Goal: Information Seeking & Learning: Check status

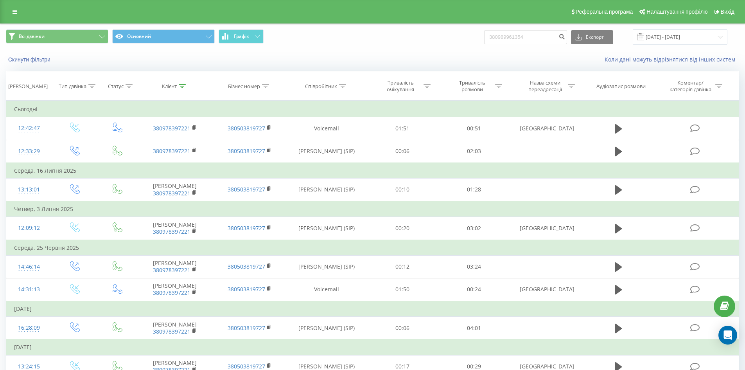
drag, startPoint x: 540, startPoint y: 38, endPoint x: 389, endPoint y: 21, distance: 151.2
click at [398, 29] on div "Всі дзвінки Основний Графік 380989961354 Експорт .csv .xls .xlsx 22.05.2025 - 2…" at bounding box center [372, 37] width 745 height 26
type input "380989961354"
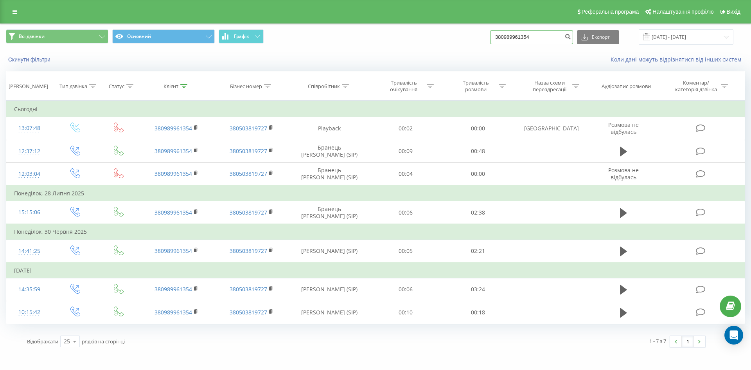
drag, startPoint x: 542, startPoint y: 40, endPoint x: 377, endPoint y: 41, distance: 165.1
click at [397, 51] on div "Всі дзвінки Основний Графік 380989961354 Експорт .csv .xls .xlsx 22.05.2025 - 2…" at bounding box center [375, 46] width 751 height 45
paste input "686485275"
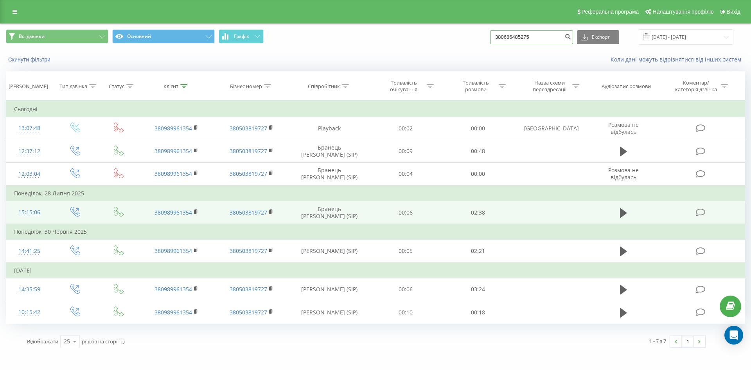
type input "380686485275"
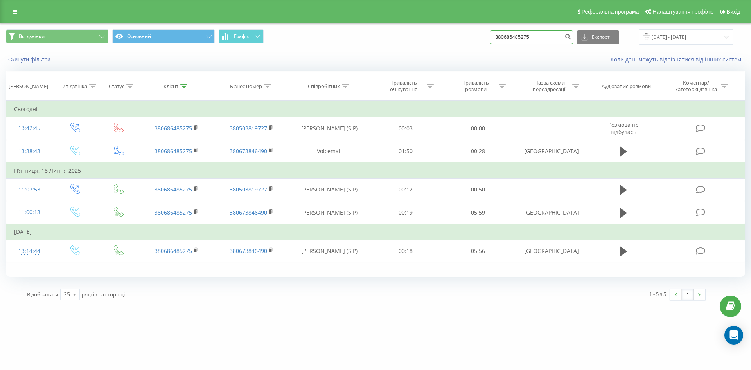
drag, startPoint x: 549, startPoint y: 37, endPoint x: 398, endPoint y: 58, distance: 152.9
click at [401, 59] on div "Всі дзвінки Основний Графік 380686485275 Експорт .csv .xls .xlsx 22.05.2025 - 2…" at bounding box center [375, 46] width 751 height 45
paste input "36369569"
type input "380636369569"
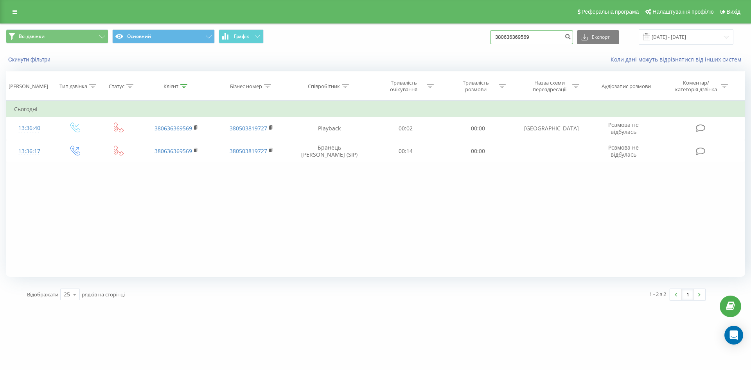
paste input "989961354"
drag, startPoint x: 555, startPoint y: 39, endPoint x: 315, endPoint y: 24, distance: 239.9
click at [317, 26] on div "Всі дзвінки Основний Графік 380989961354 Експорт .csv .xls .xlsx [DATE] - [DATE]" at bounding box center [375, 37] width 751 height 26
type input "380989961354"
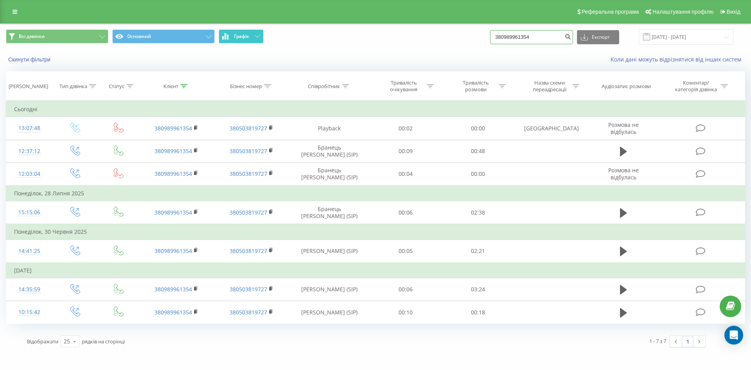
drag, startPoint x: 302, startPoint y: 36, endPoint x: 239, endPoint y: 38, distance: 63.4
click at [250, 43] on div "Всі дзвінки Основний Графік 380989961354 Експорт .csv .xls .xlsx 22.05.2025 - 2…" at bounding box center [376, 36] width 740 height 15
drag, startPoint x: 465, startPoint y: 55, endPoint x: 524, endPoint y: 53, distance: 59.1
click at [468, 56] on div "Скинути фільтри Коли дані можуть відрізнятися вiд інших систем" at bounding box center [375, 59] width 751 height 19
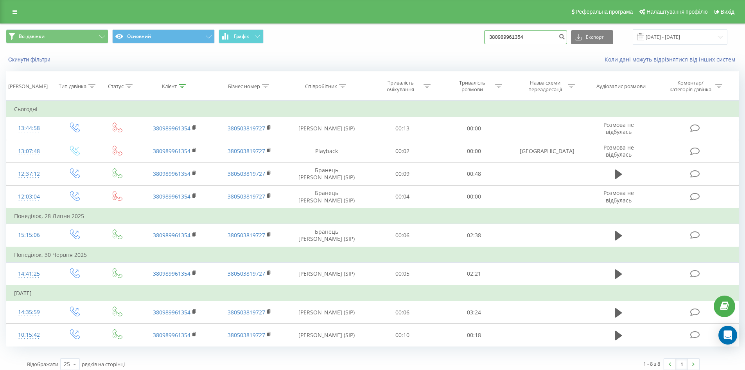
drag, startPoint x: 541, startPoint y: 34, endPoint x: 352, endPoint y: 38, distance: 188.7
click at [357, 41] on div "Всі дзвінки Основний Графік 380989961354 Експорт .csv .xls .xlsx 22.05.2025 - 2…" at bounding box center [373, 36] width 734 height 15
click at [547, 41] on input "380989961354" at bounding box center [525, 37] width 83 height 14
